Goal: Transaction & Acquisition: Purchase product/service

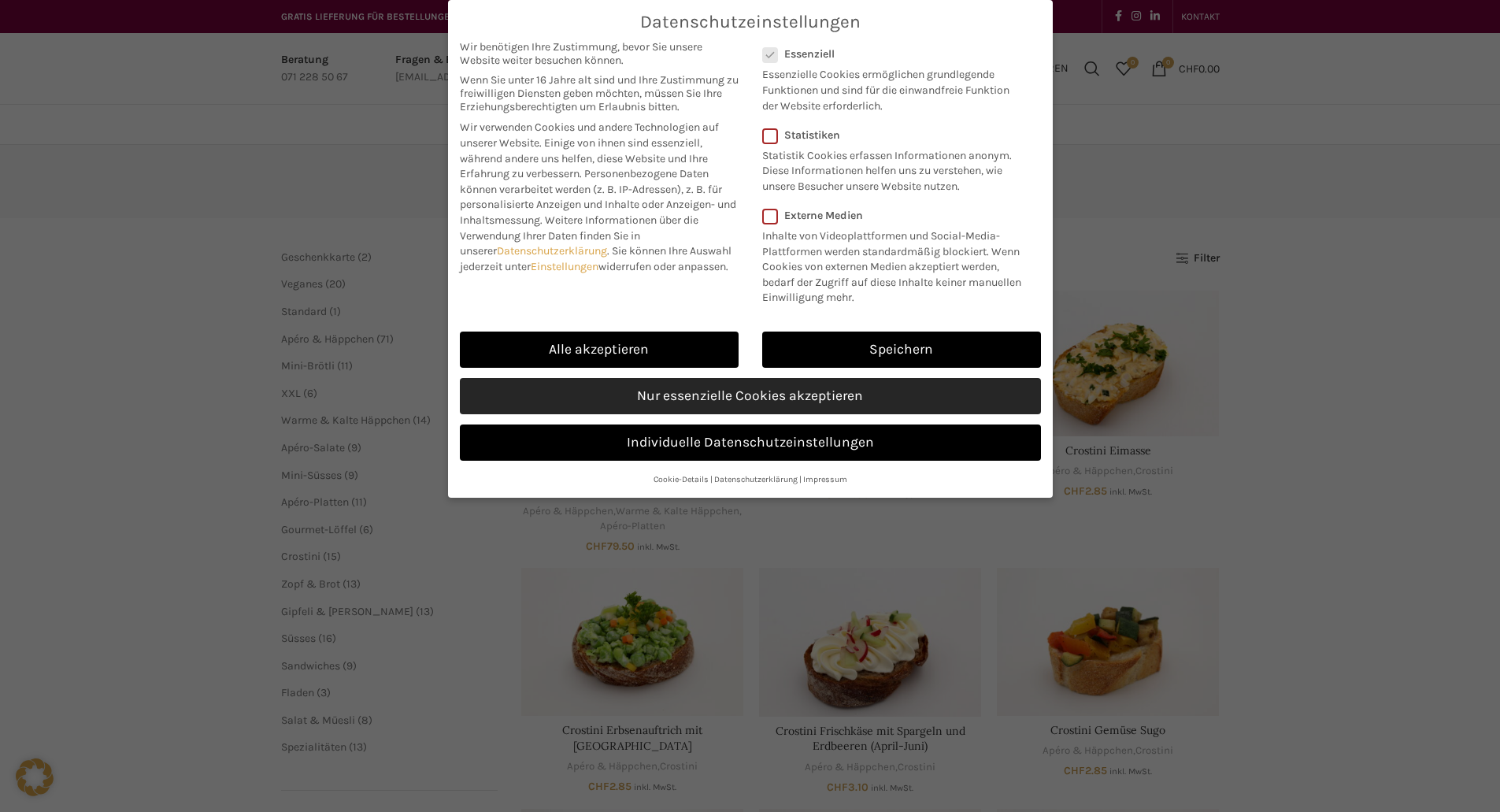
click at [733, 389] on link "Nur essenzielle Cookies akzeptieren" at bounding box center [750, 395] width 581 height 36
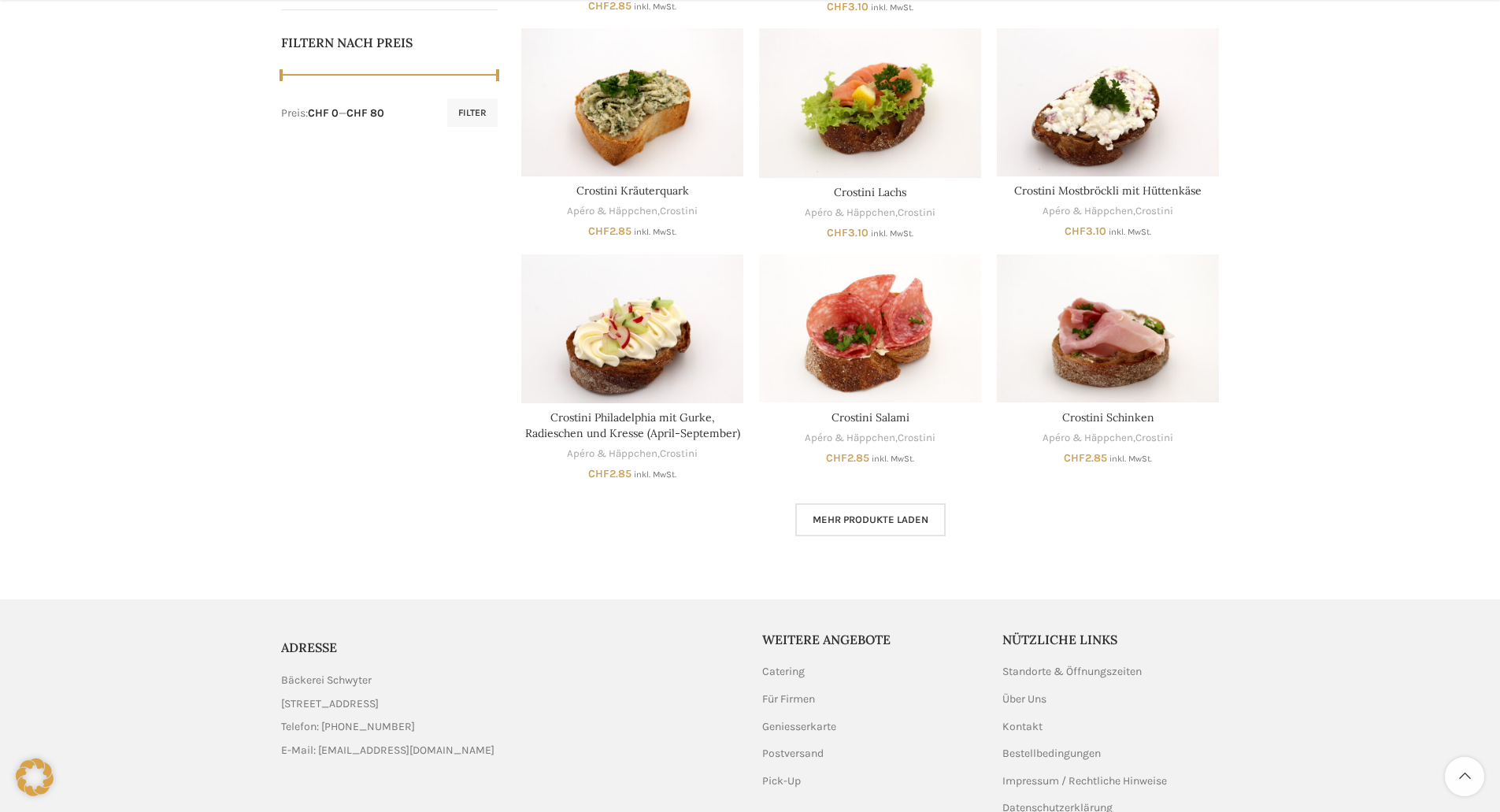
scroll to position [787, 0]
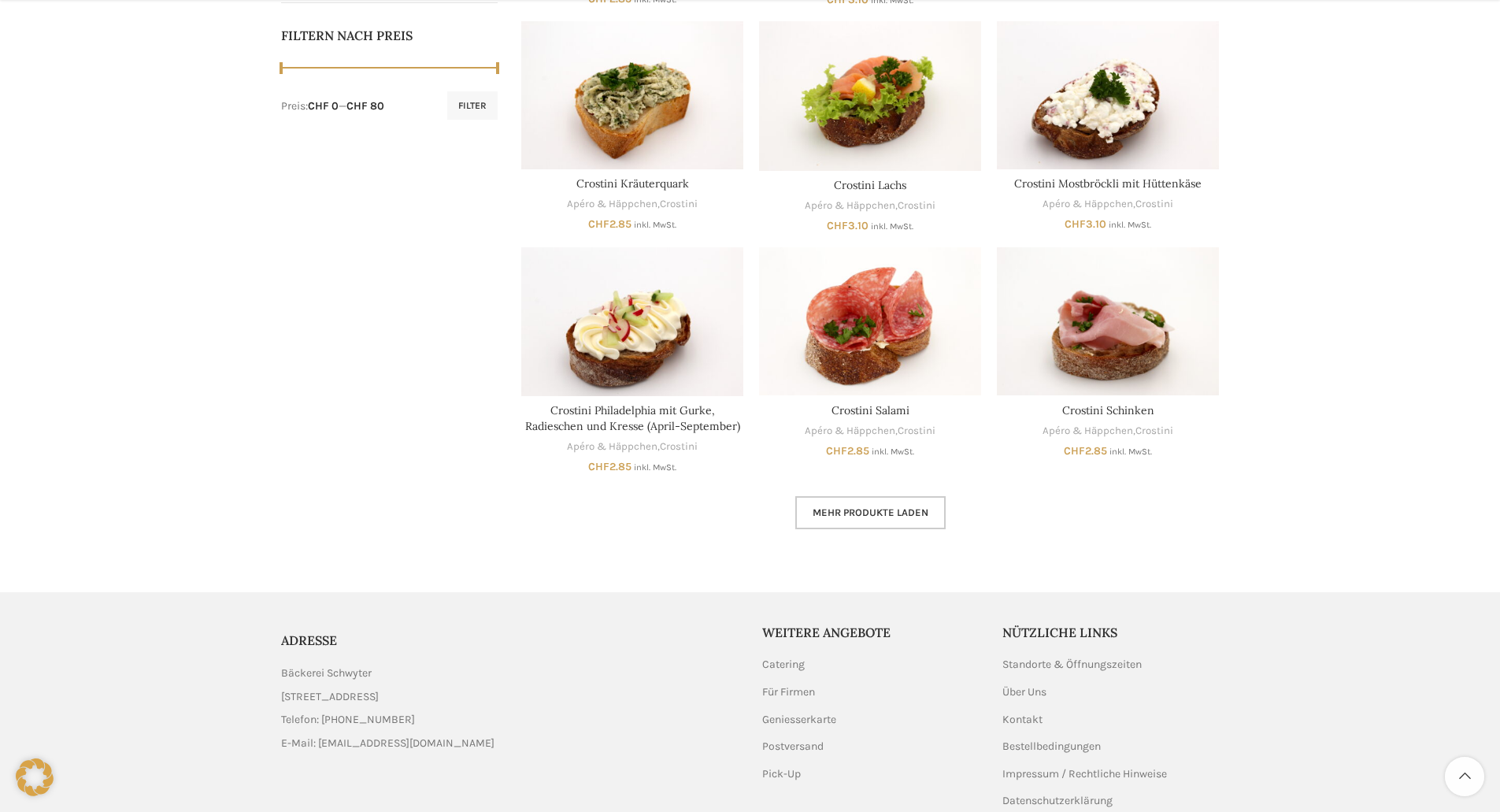
click at [874, 508] on span "Mehr Produkte laden" at bounding box center [871, 512] width 116 height 13
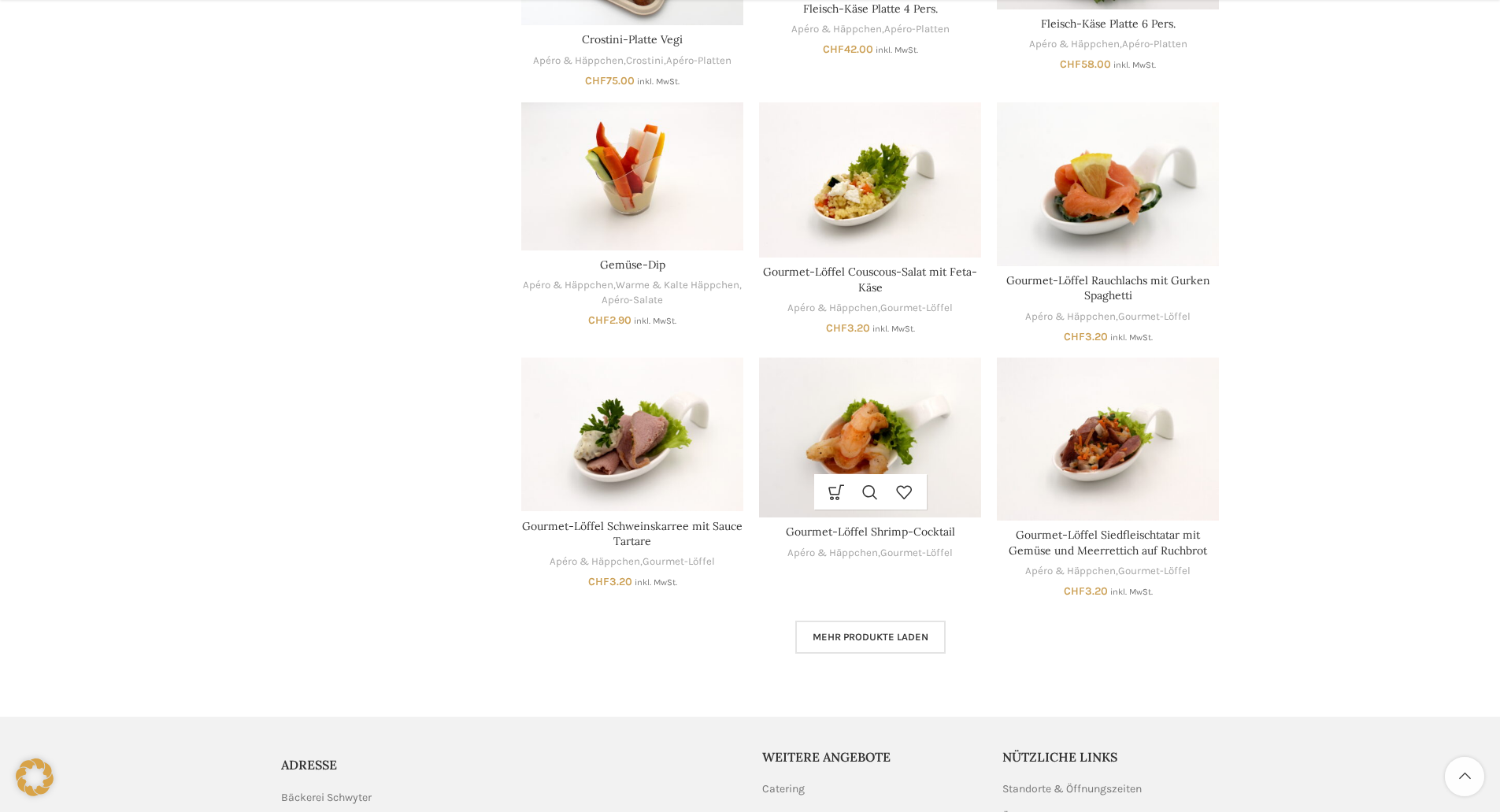
scroll to position [1890, 0]
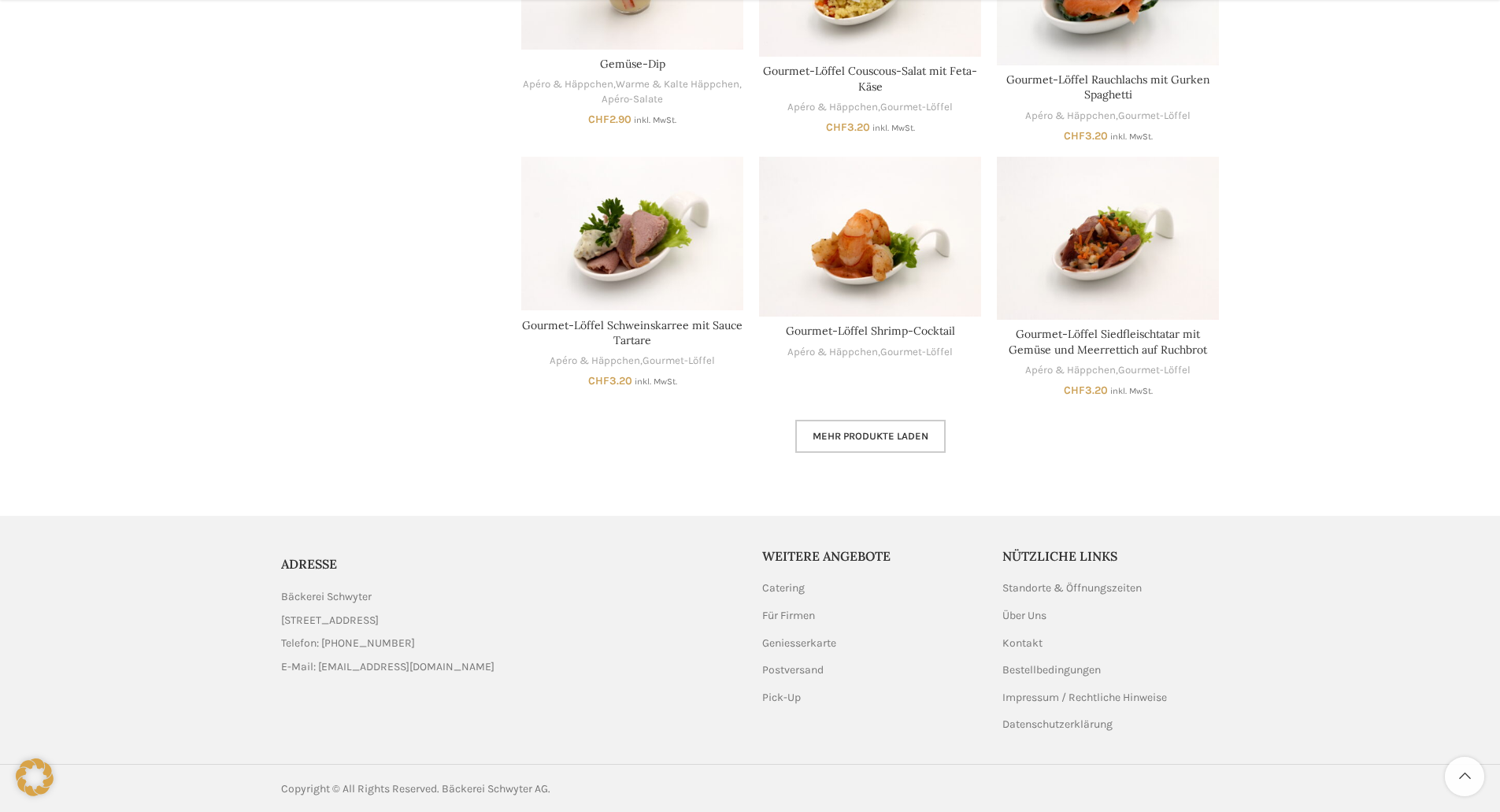
click at [871, 436] on span "Mehr Produkte laden" at bounding box center [871, 436] width 116 height 13
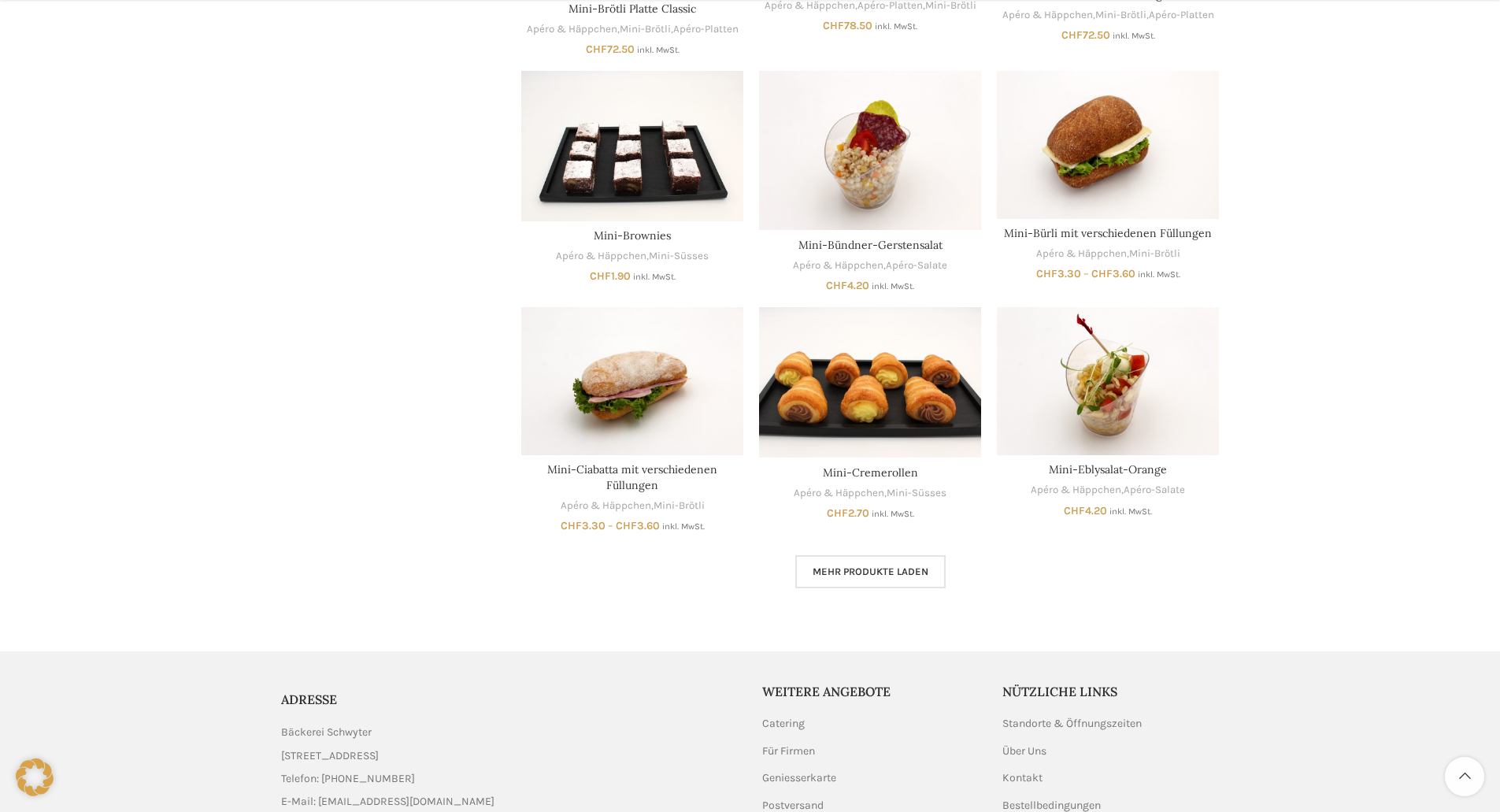
scroll to position [2755, 0]
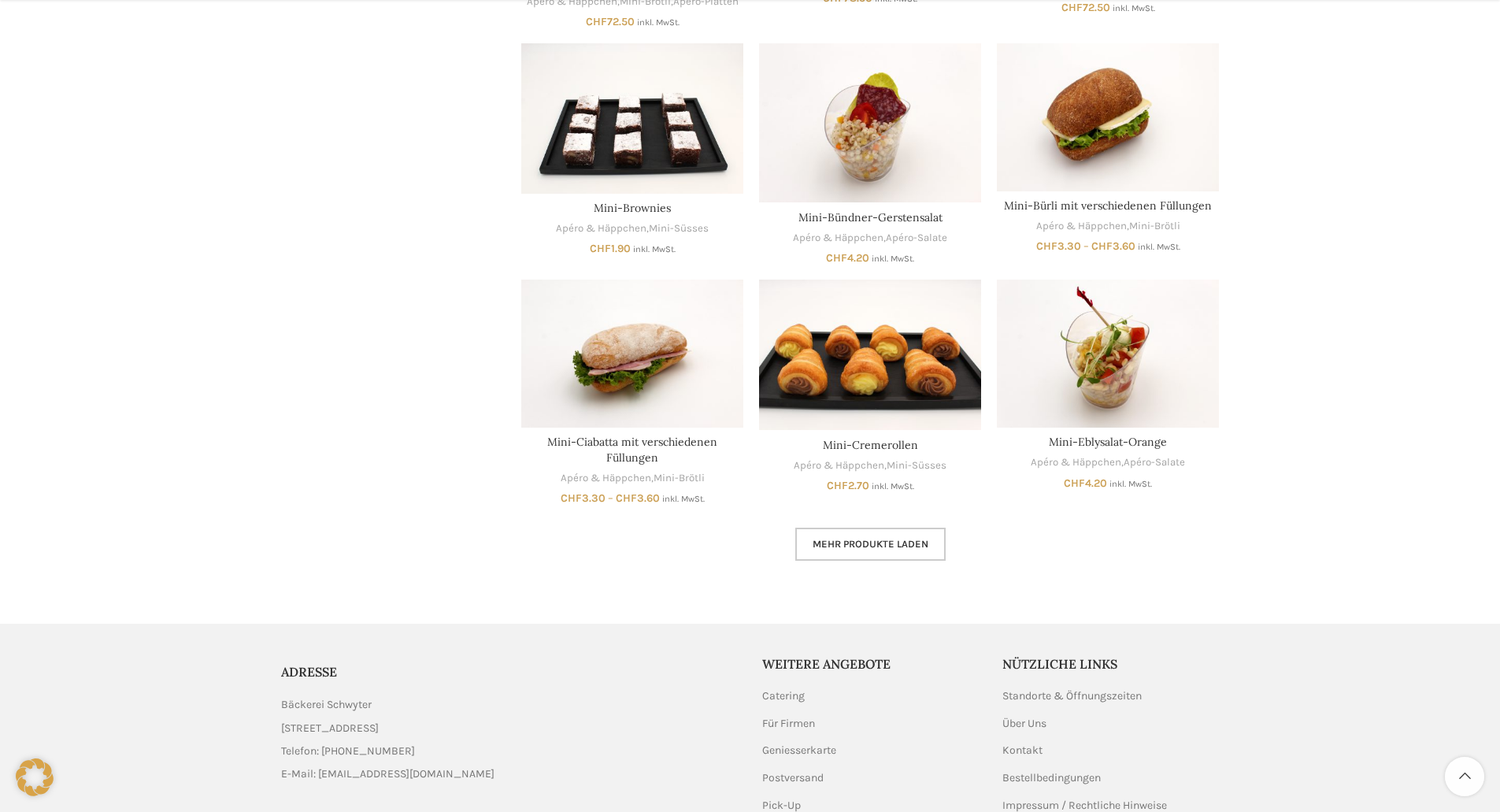
click at [872, 543] on span "Mehr Produkte laden" at bounding box center [871, 544] width 116 height 13
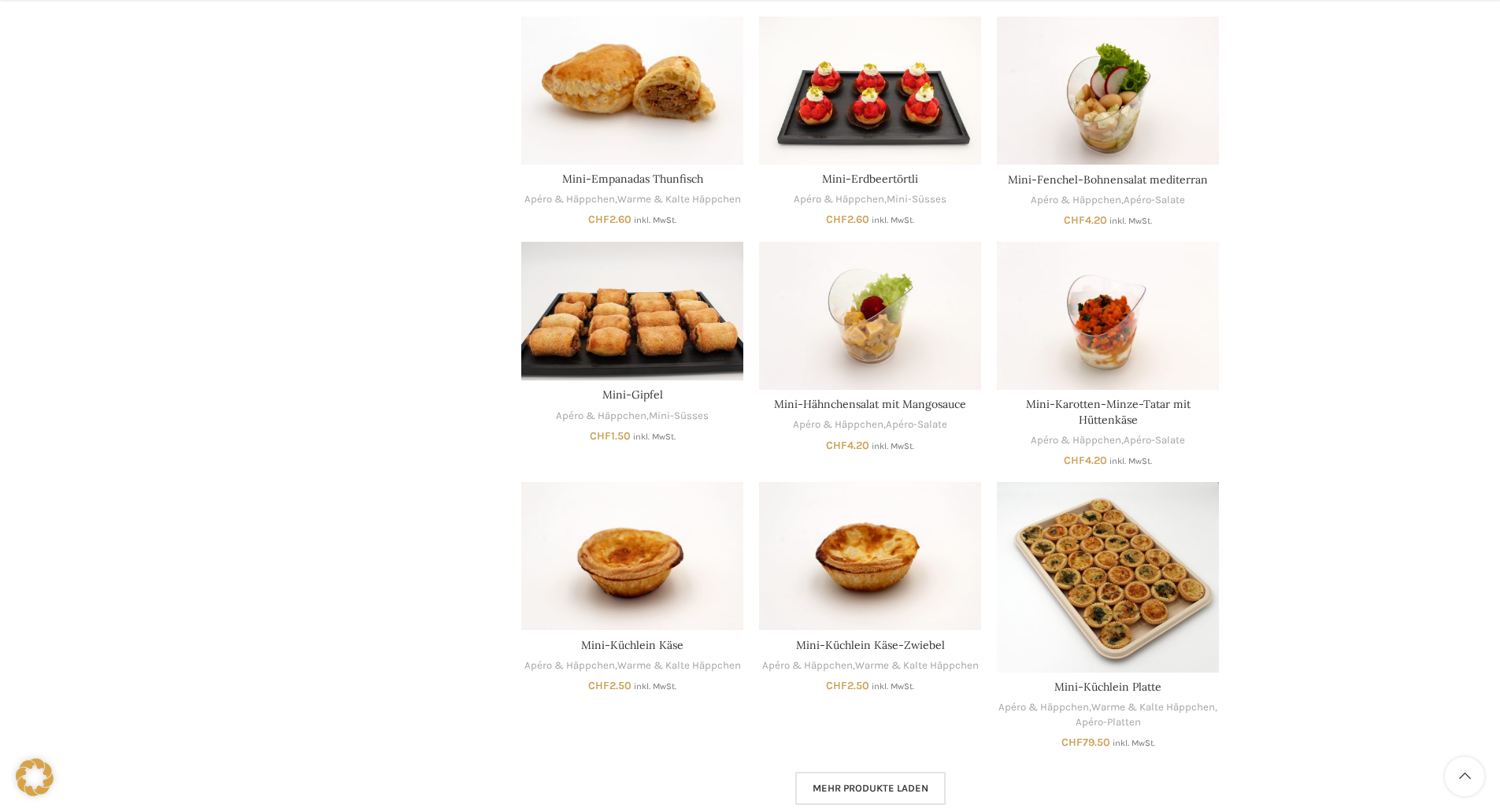
scroll to position [3543, 0]
